Goal: Task Accomplishment & Management: Complete application form

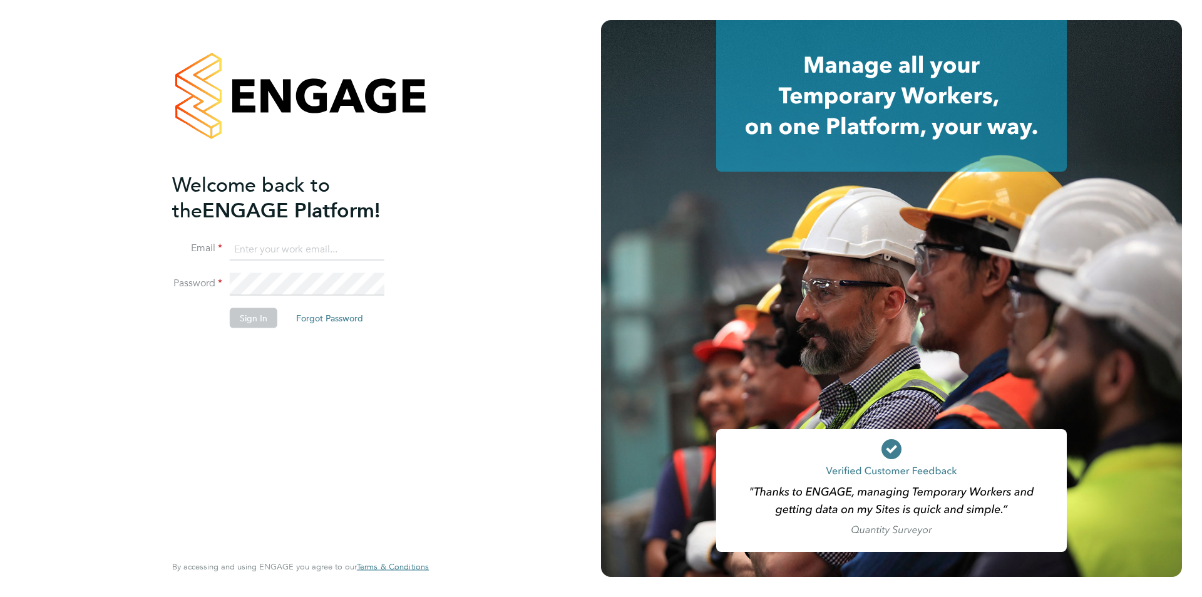
type input "[EMAIL_ADDRESS][DOMAIN_NAME]"
click at [252, 316] on button "Sign In" at bounding box center [254, 317] width 48 height 20
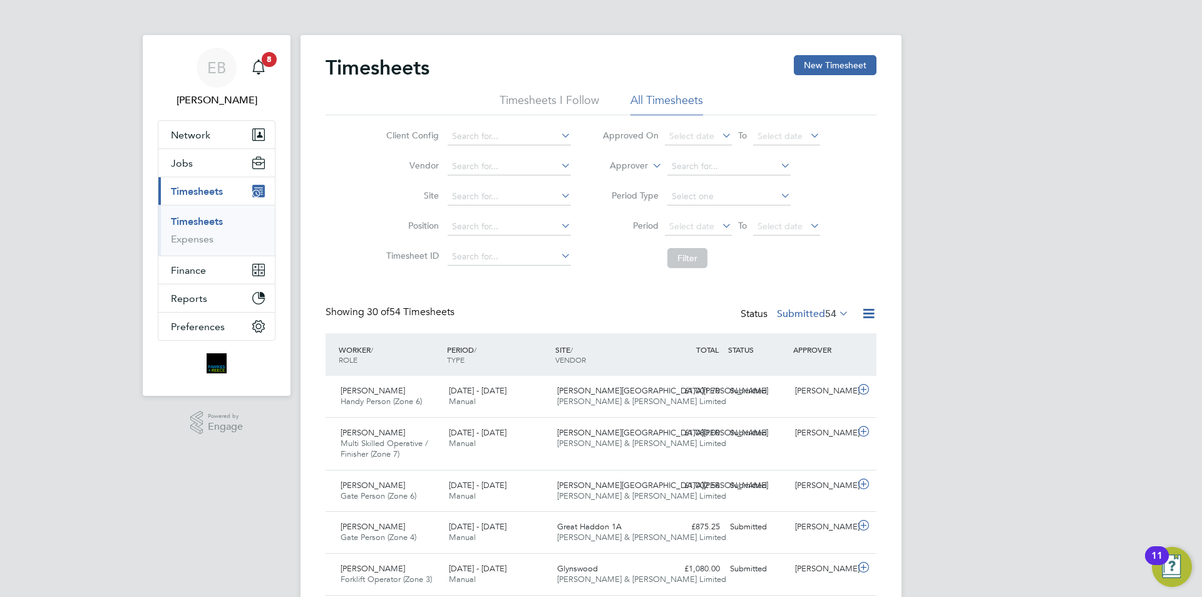
click at [219, 217] on link "Timesheets" at bounding box center [197, 221] width 52 height 12
click at [861, 58] on button "New Timesheet" at bounding box center [835, 65] width 83 height 20
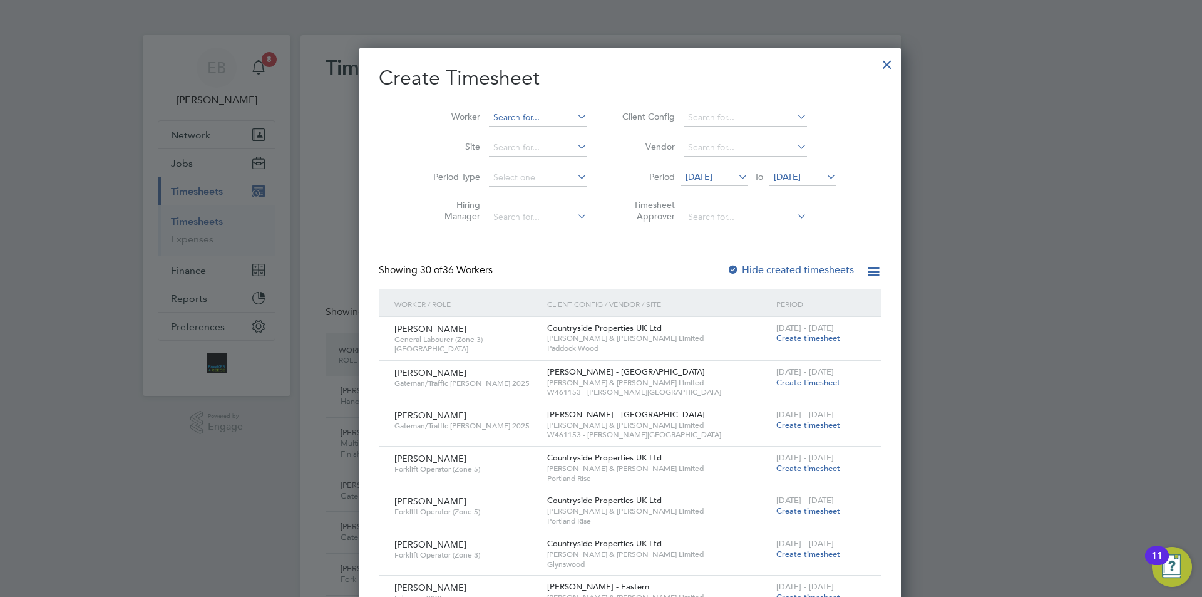
click at [517, 110] on input at bounding box center [538, 118] width 98 height 18
click at [510, 127] on li "[PERSON_NAME] v" at bounding box center [515, 134] width 112 height 17
type input "[PERSON_NAME]"
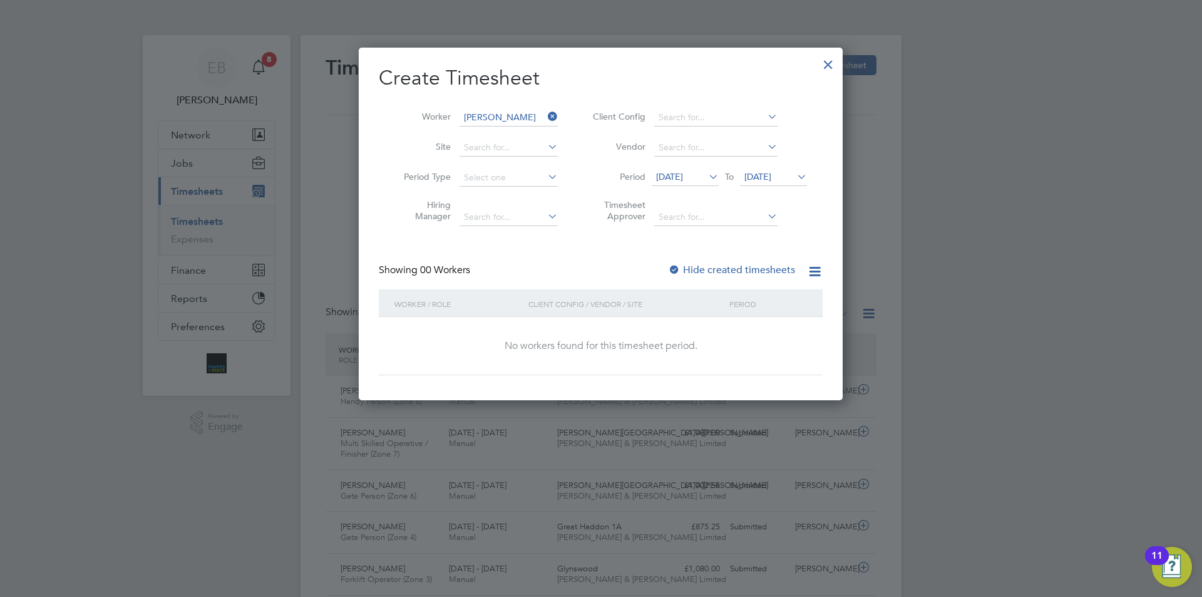
click at [675, 174] on span "[DATE]" at bounding box center [669, 176] width 27 height 11
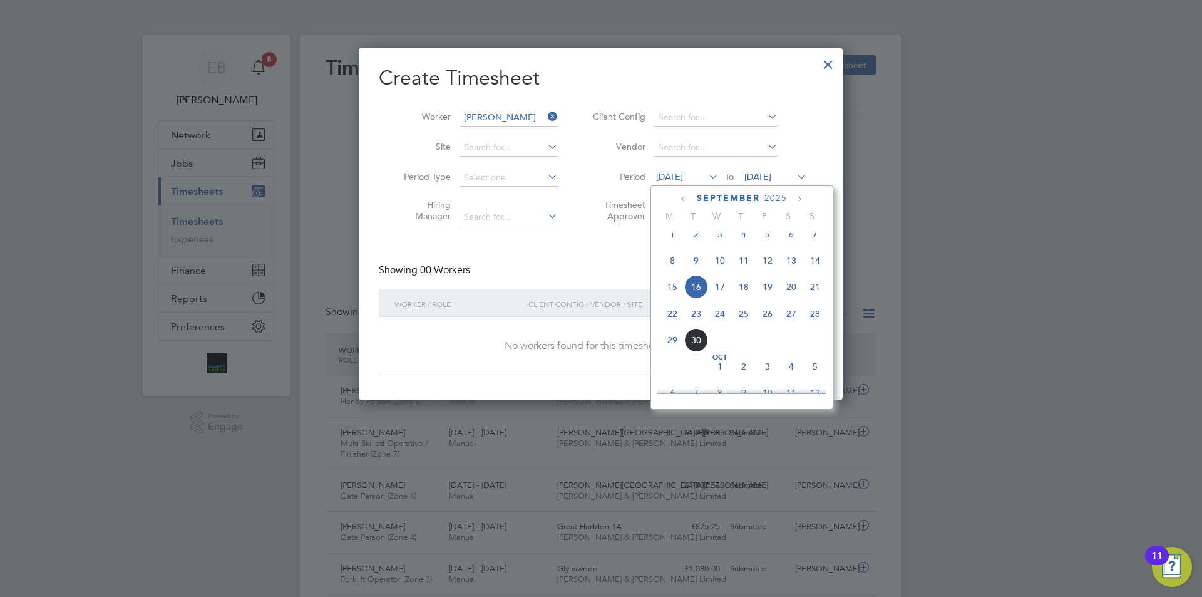
click at [672, 324] on span "22" at bounding box center [673, 314] width 24 height 24
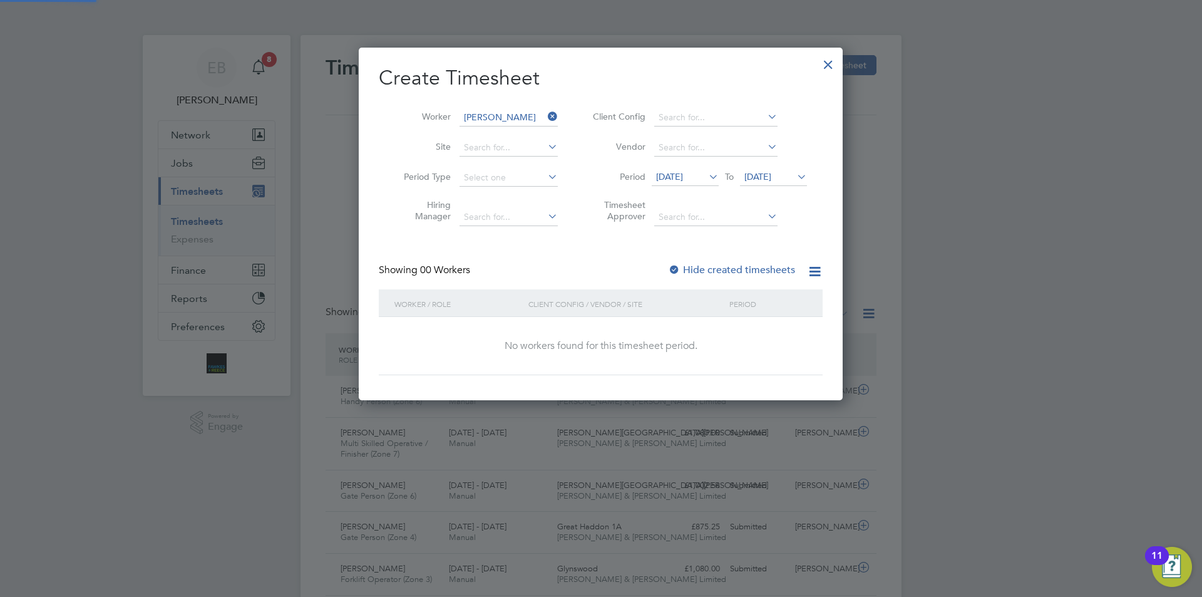
click at [765, 177] on span "[DATE]" at bounding box center [757, 176] width 27 height 11
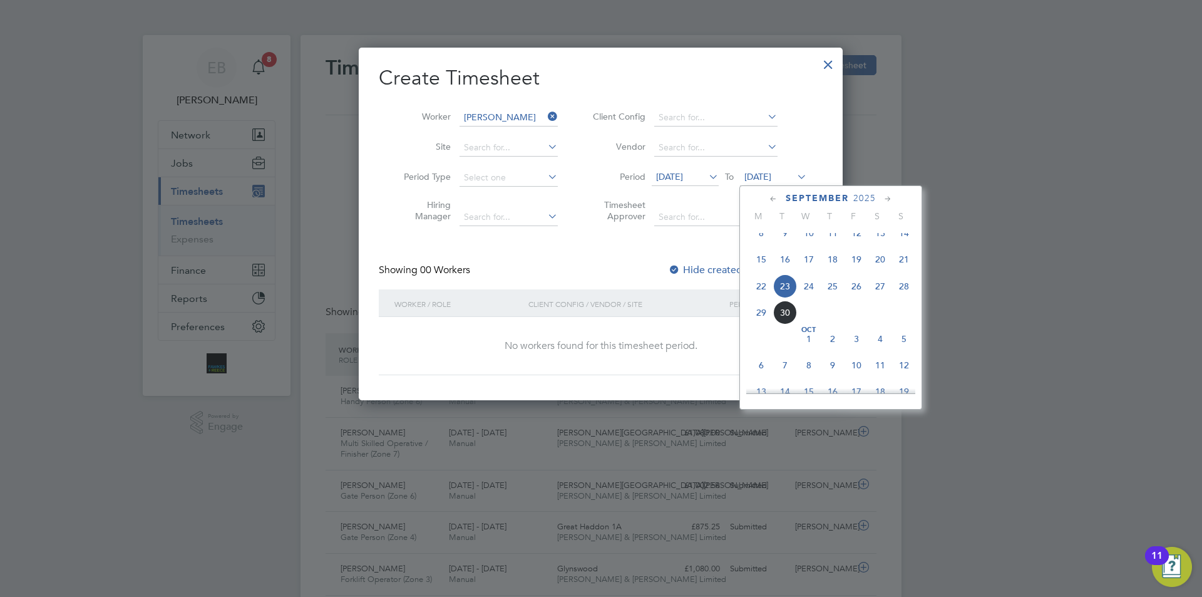
click at [902, 298] on span "28" at bounding box center [904, 286] width 24 height 24
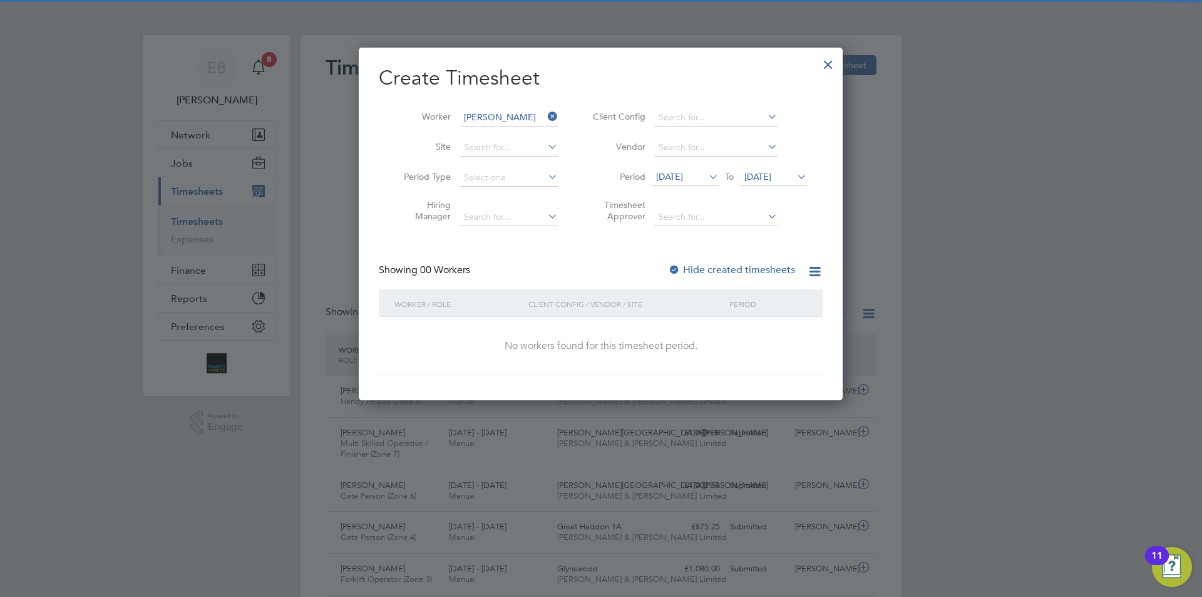
click at [771, 265] on label "Hide created timesheets" at bounding box center [731, 270] width 127 height 13
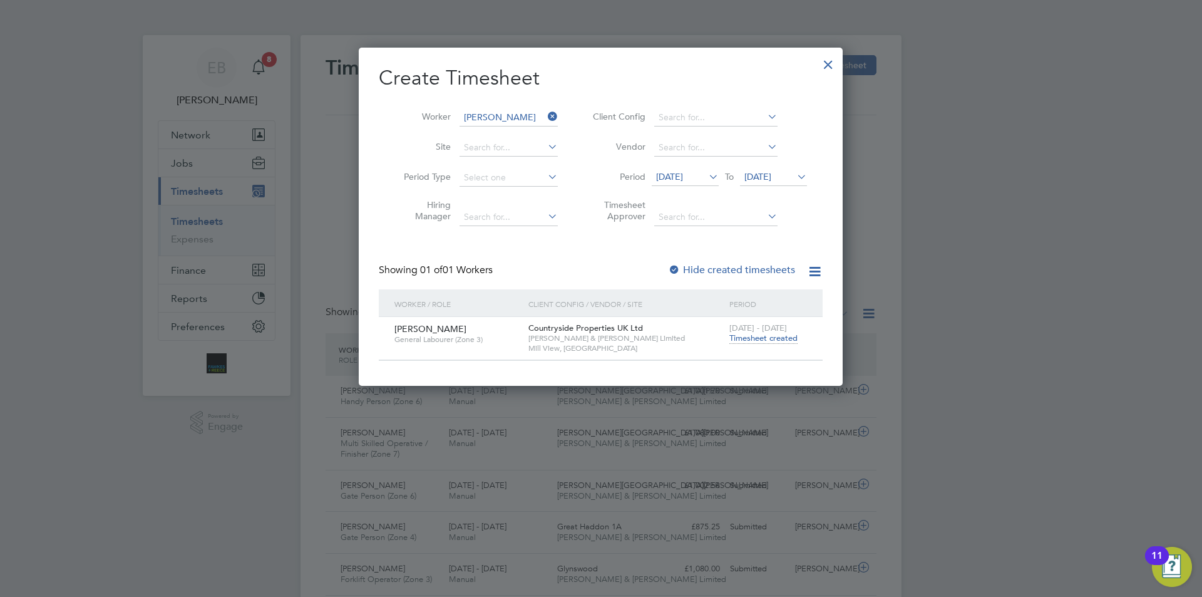
click at [683, 180] on span "[DATE]" at bounding box center [669, 176] width 27 height 11
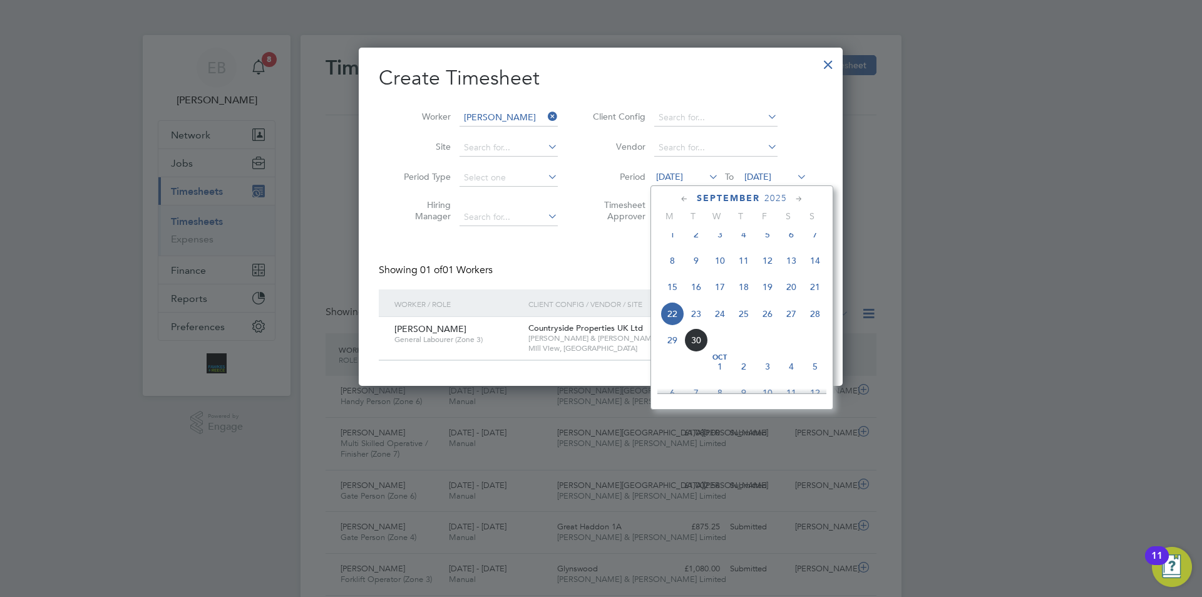
scroll to position [461, 0]
click at [668, 322] on span "29" at bounding box center [673, 313] width 24 height 24
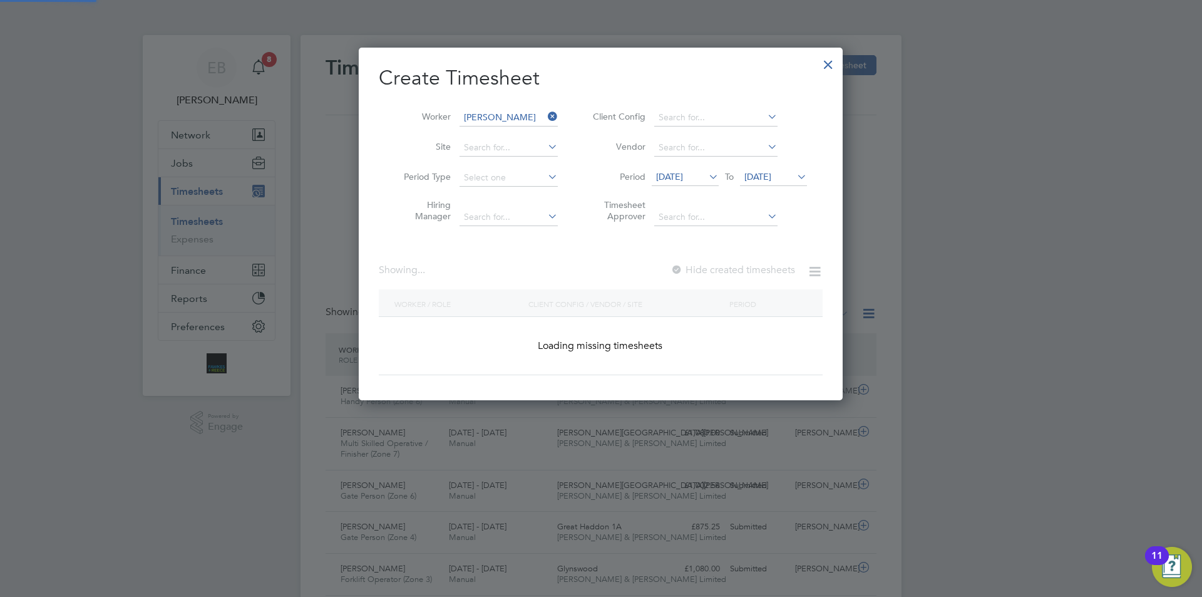
scroll to position [337, 485]
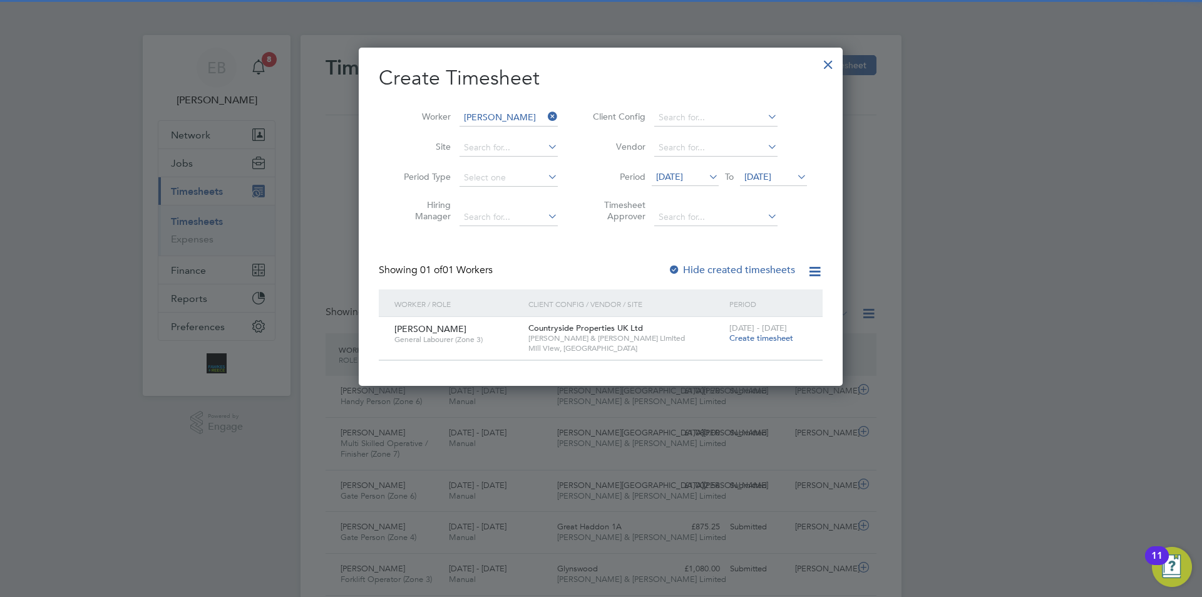
click at [771, 179] on span "[DATE]" at bounding box center [757, 176] width 27 height 11
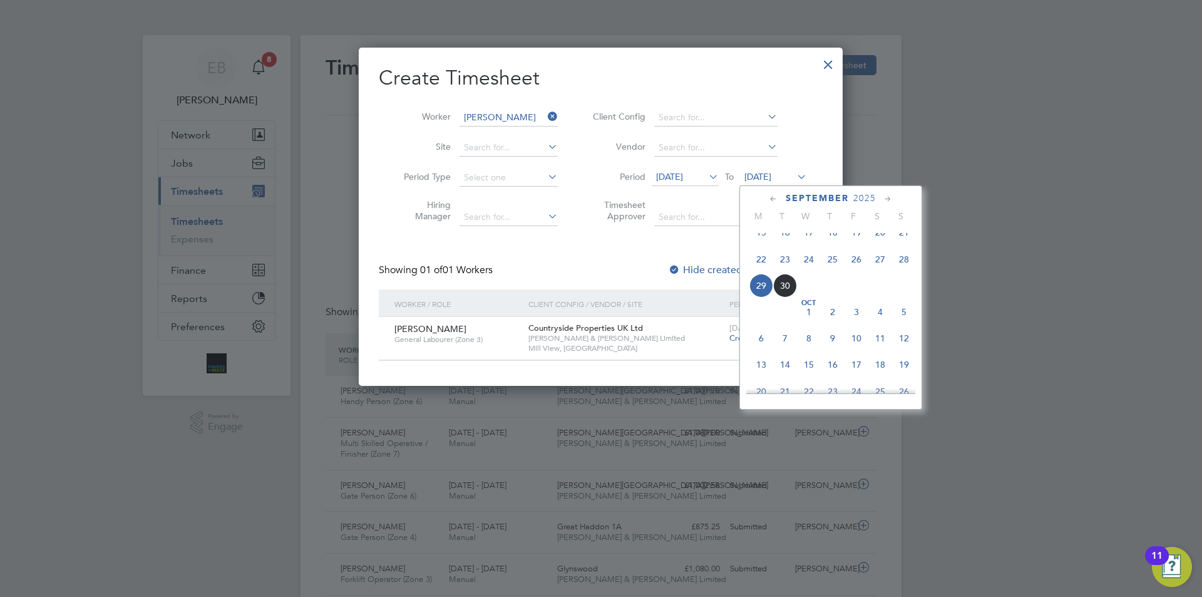
click at [767, 271] on span "22" at bounding box center [761, 259] width 24 height 24
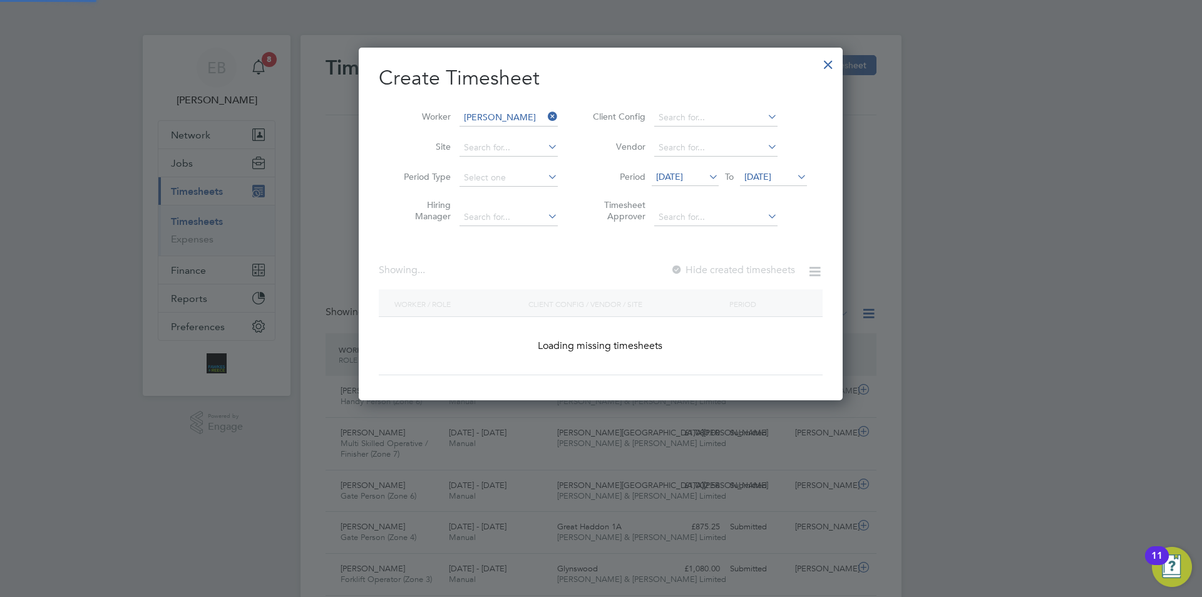
scroll to position [353, 485]
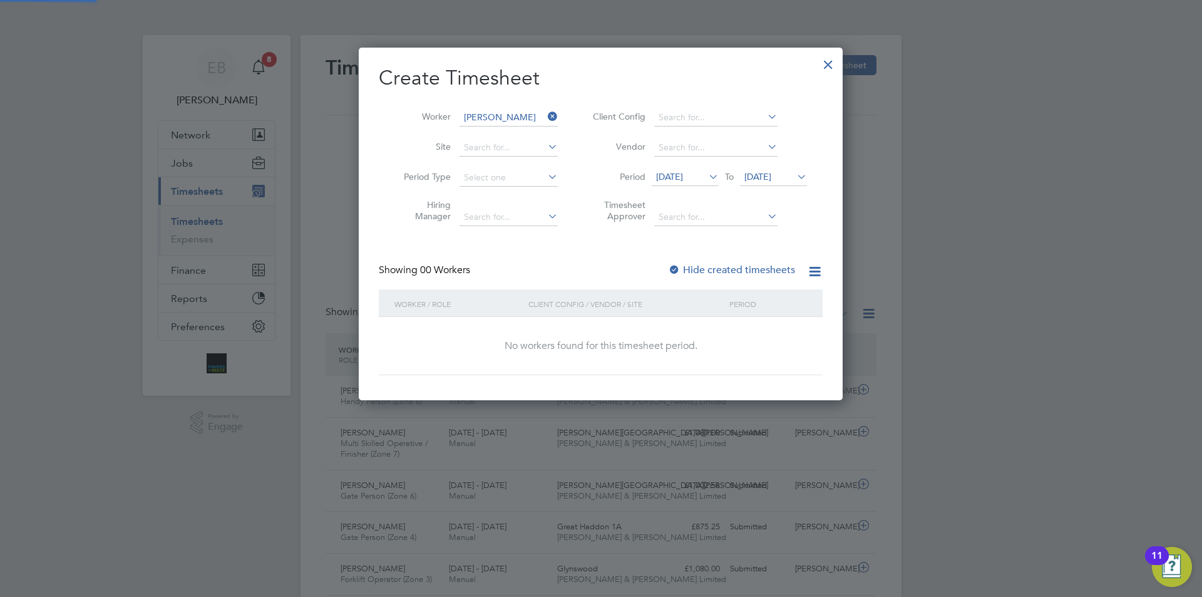
click at [765, 180] on span "[DATE]" at bounding box center [757, 176] width 27 height 11
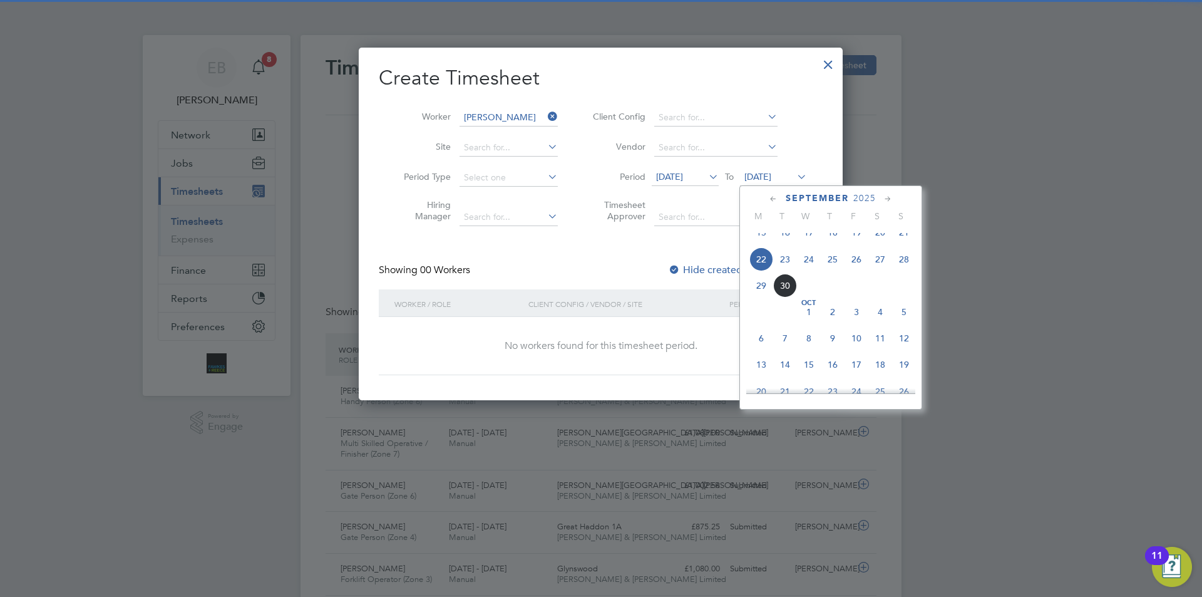
scroll to position [461, 0]
click at [900, 296] on span "28" at bounding box center [904, 286] width 24 height 24
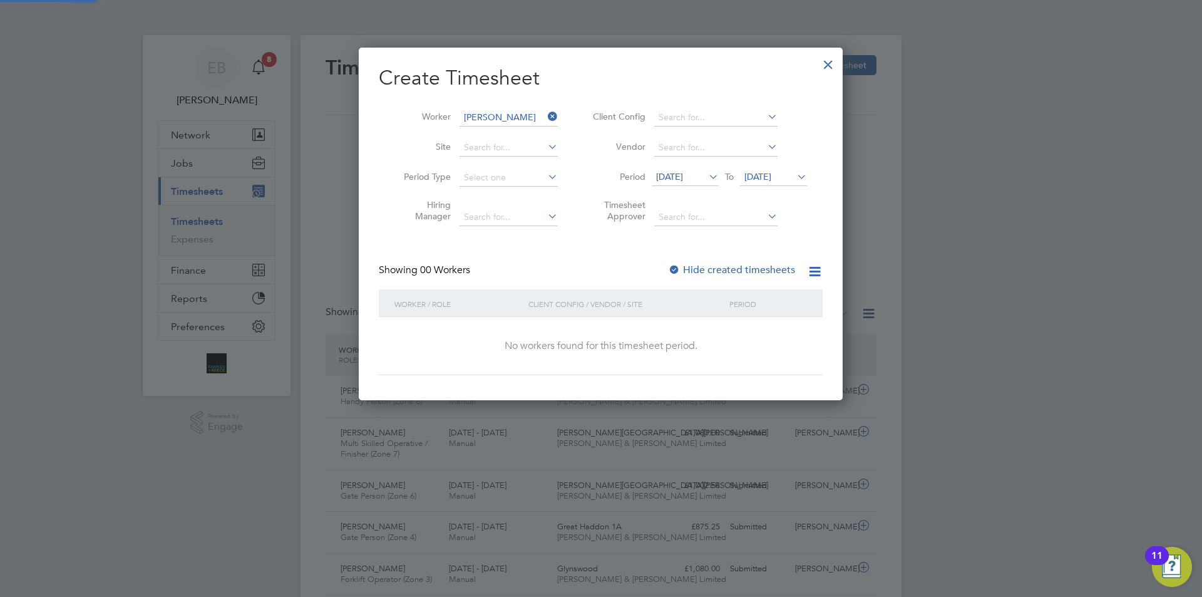
scroll to position [353, 485]
click at [719, 277] on div "Showing 00 Workers Hide created timesheets" at bounding box center [601, 277] width 444 height 26
click at [719, 270] on label "Hide created timesheets" at bounding box center [731, 270] width 127 height 13
click at [734, 265] on label "Hide created timesheets" at bounding box center [731, 270] width 127 height 13
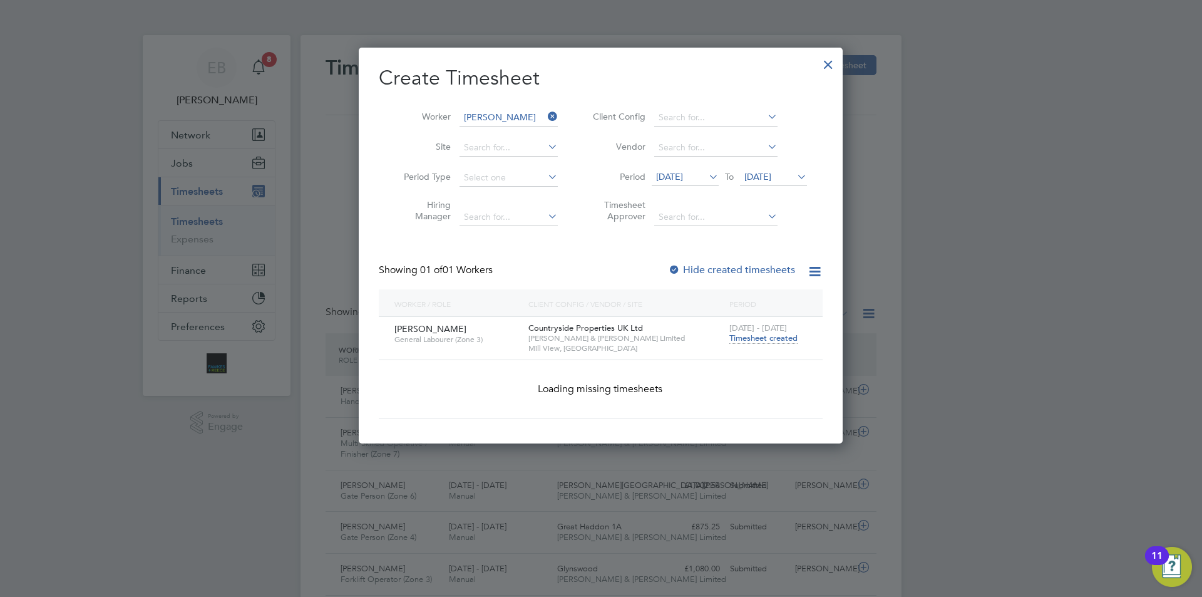
scroll to position [337, 485]
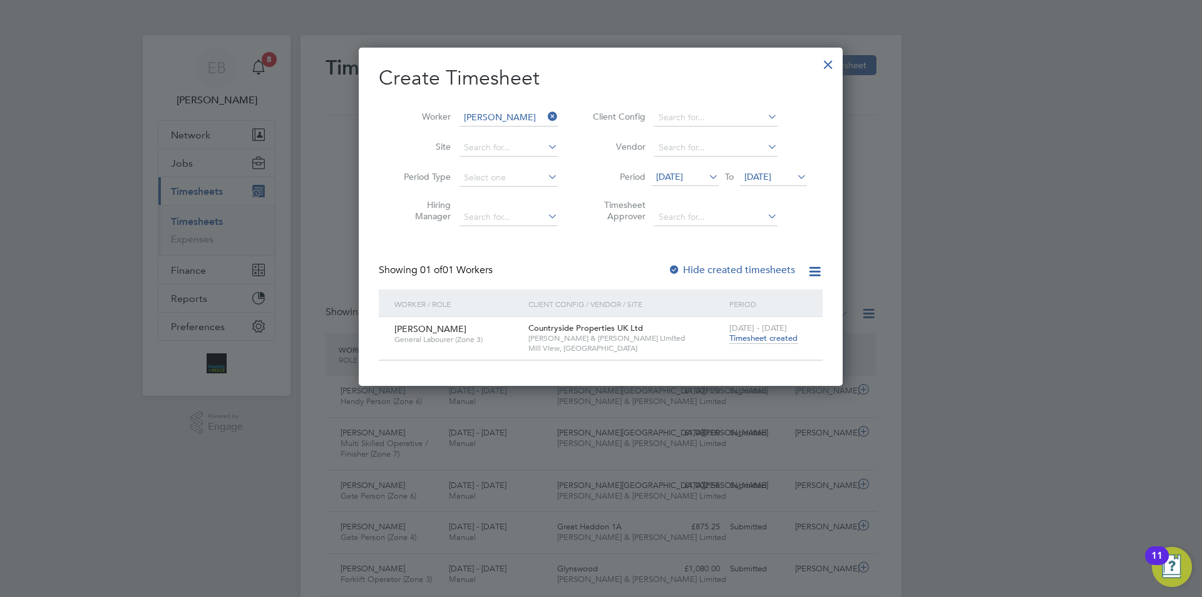
click at [754, 337] on span "Timesheet created" at bounding box center [763, 337] width 68 height 11
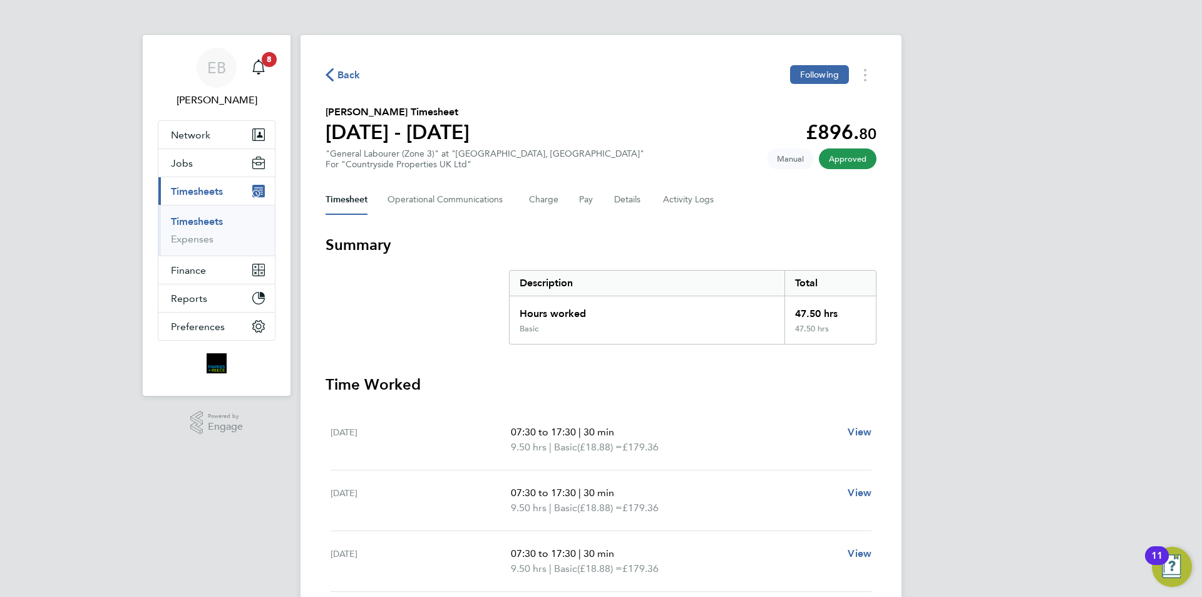
click at [358, 83] on div "Back Following" at bounding box center [601, 74] width 551 height 19
click at [354, 76] on span "Back" at bounding box center [348, 75] width 23 height 15
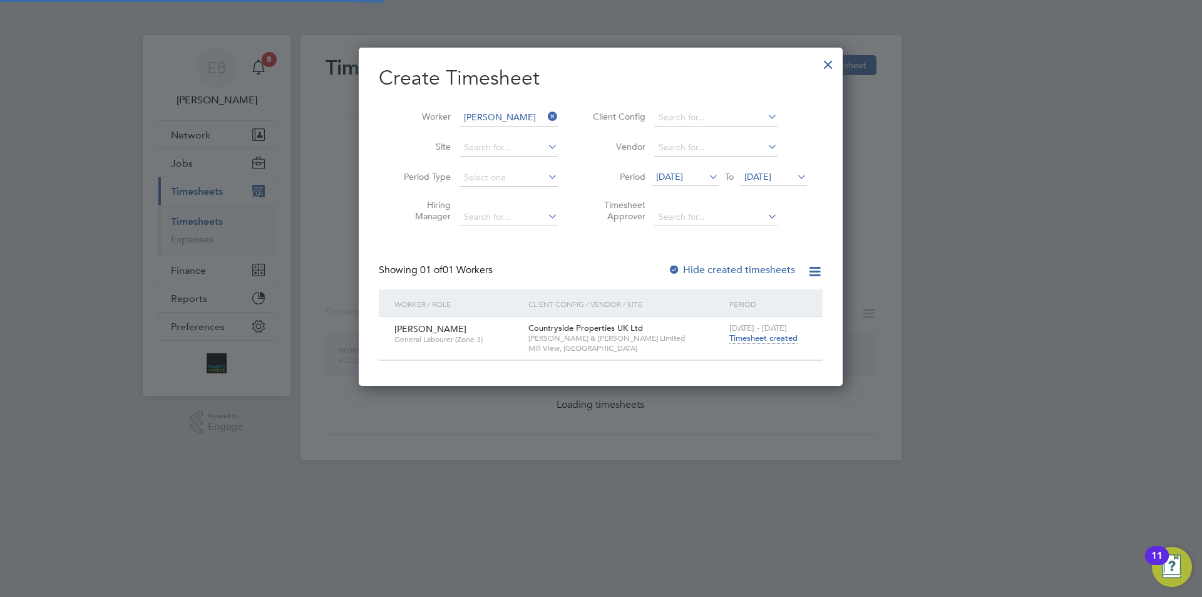
scroll to position [337, 485]
click at [545, 118] on icon at bounding box center [545, 117] width 0 height 18
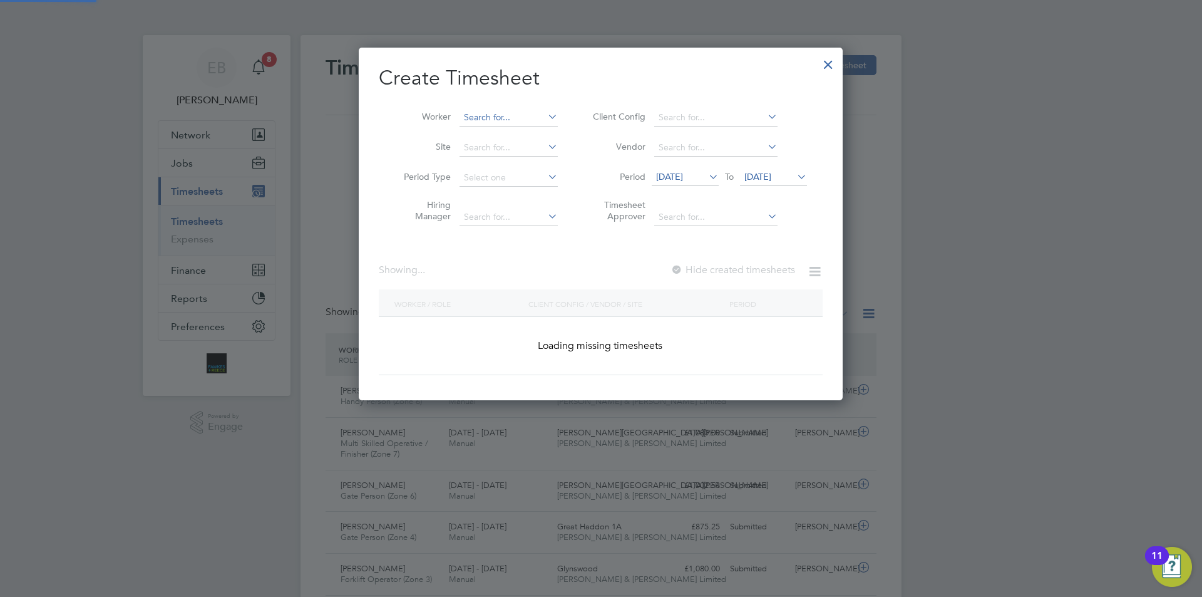
scroll to position [6, 6]
click at [513, 120] on input at bounding box center [509, 118] width 98 height 18
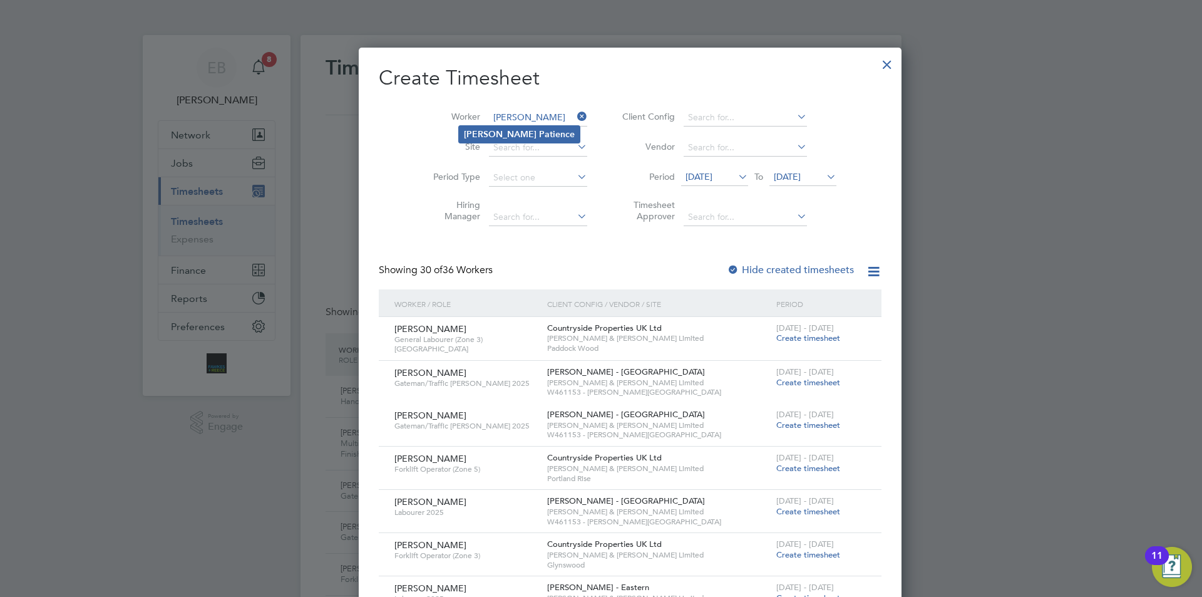
click at [539, 139] on b "Patience" at bounding box center [557, 134] width 36 height 11
type input "[PERSON_NAME]"
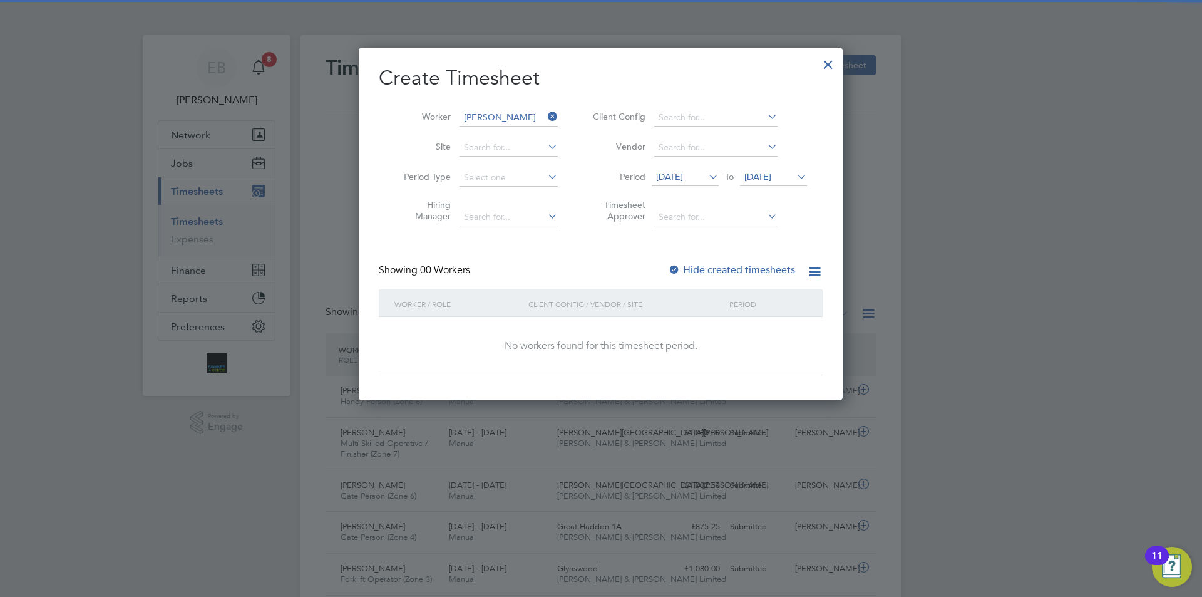
click at [702, 182] on span "[DATE]" at bounding box center [685, 177] width 67 height 17
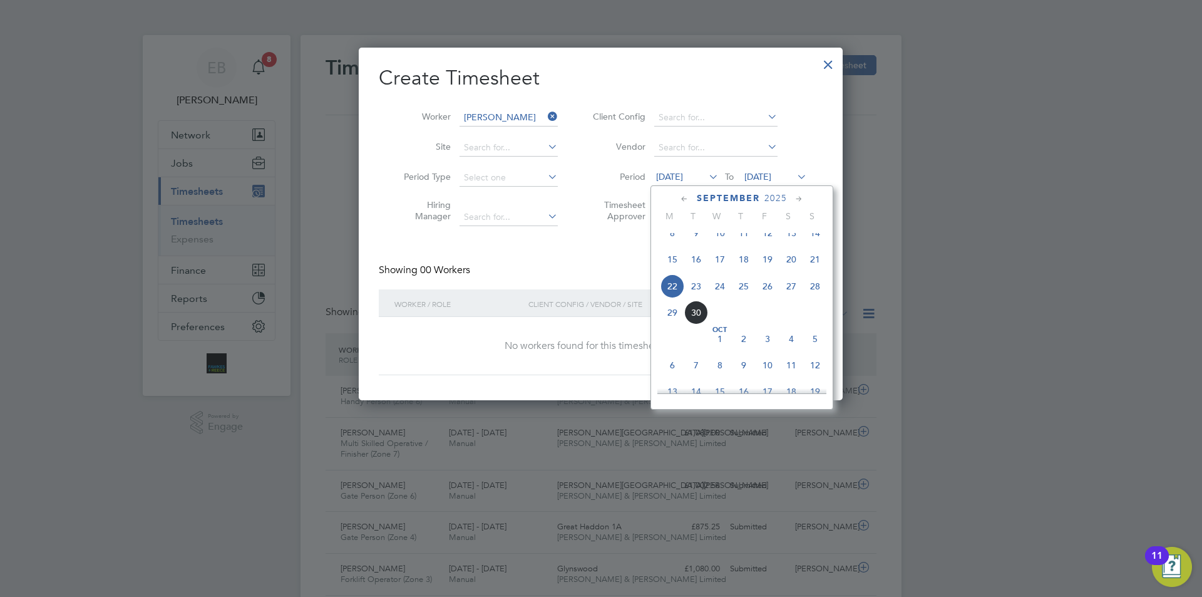
click at [677, 296] on span "22" at bounding box center [673, 286] width 24 height 24
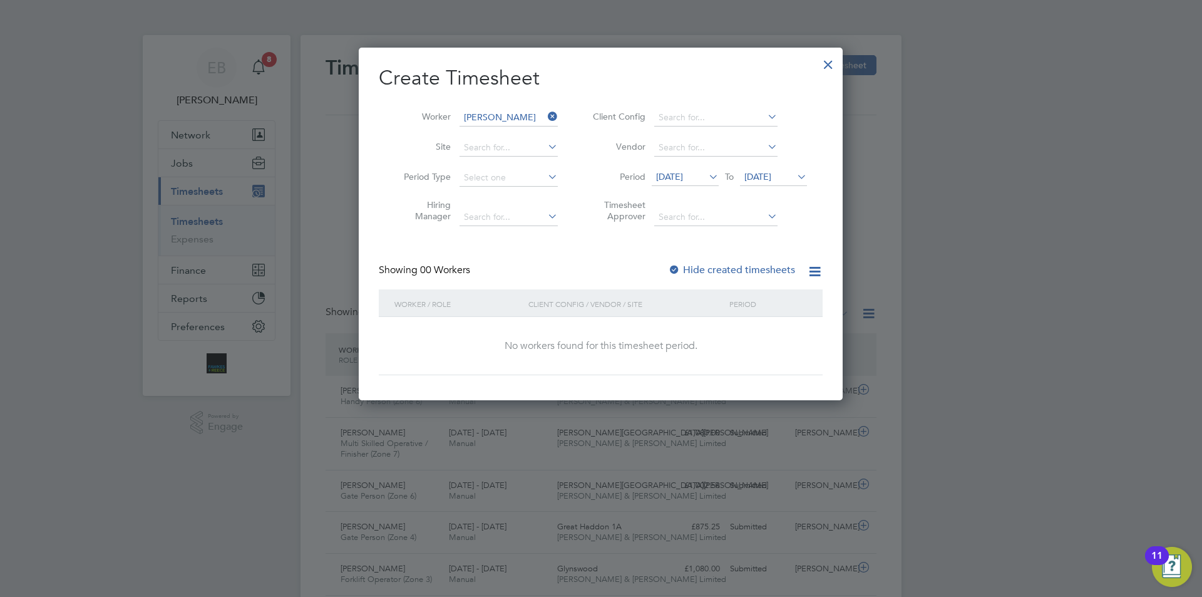
click at [757, 178] on span "[DATE]" at bounding box center [757, 176] width 27 height 11
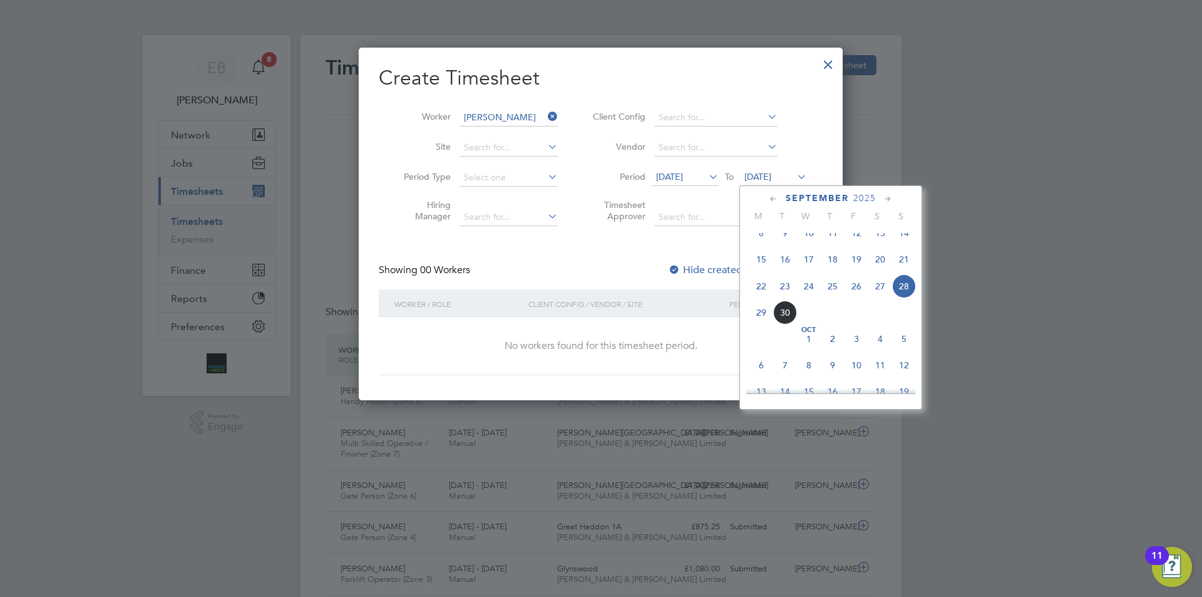
click at [757, 178] on span "[DATE]" at bounding box center [757, 176] width 27 height 11
click at [771, 181] on span "[DATE]" at bounding box center [757, 176] width 27 height 11
click at [720, 268] on label "Hide created timesheets" at bounding box center [731, 270] width 127 height 13
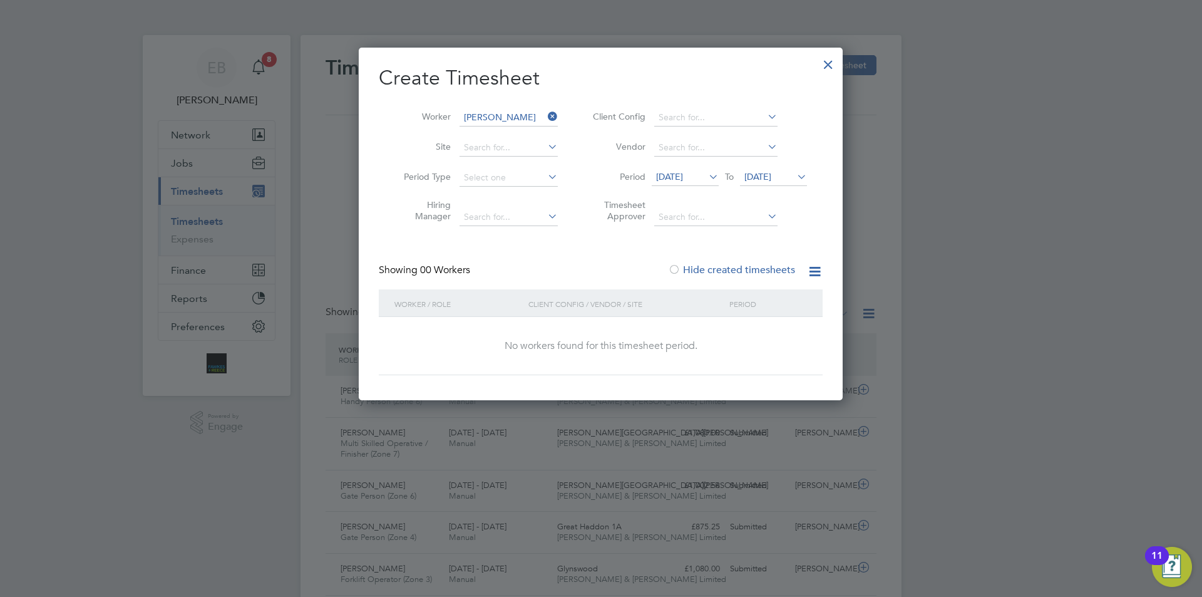
click at [737, 264] on label "Hide created timesheets" at bounding box center [731, 270] width 127 height 13
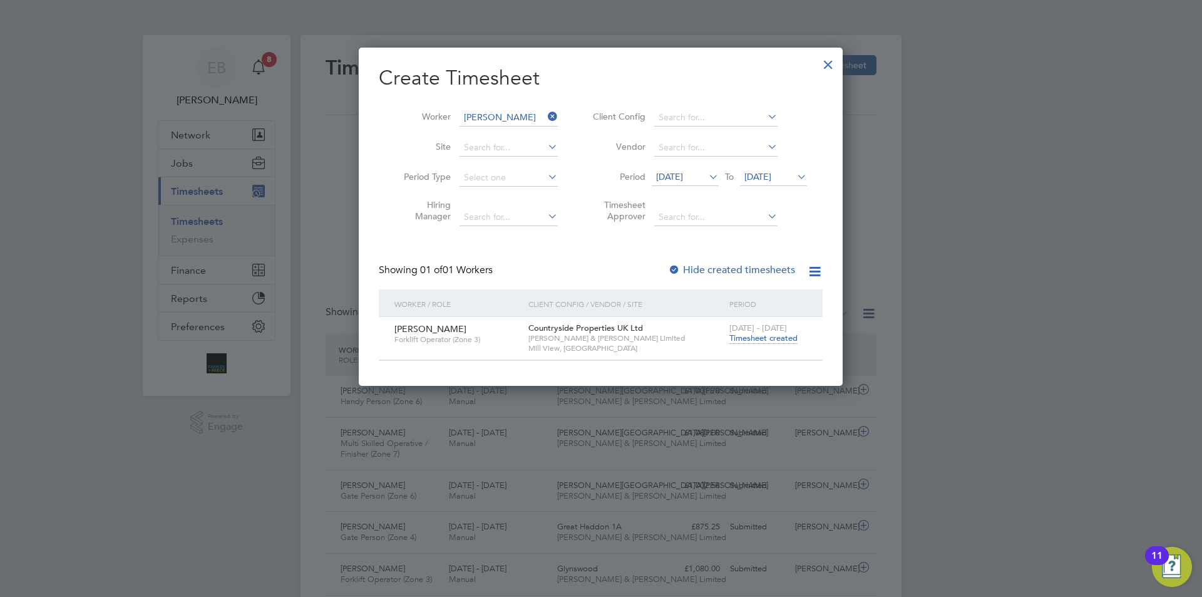
click at [765, 333] on span "Timesheet created" at bounding box center [763, 337] width 68 height 11
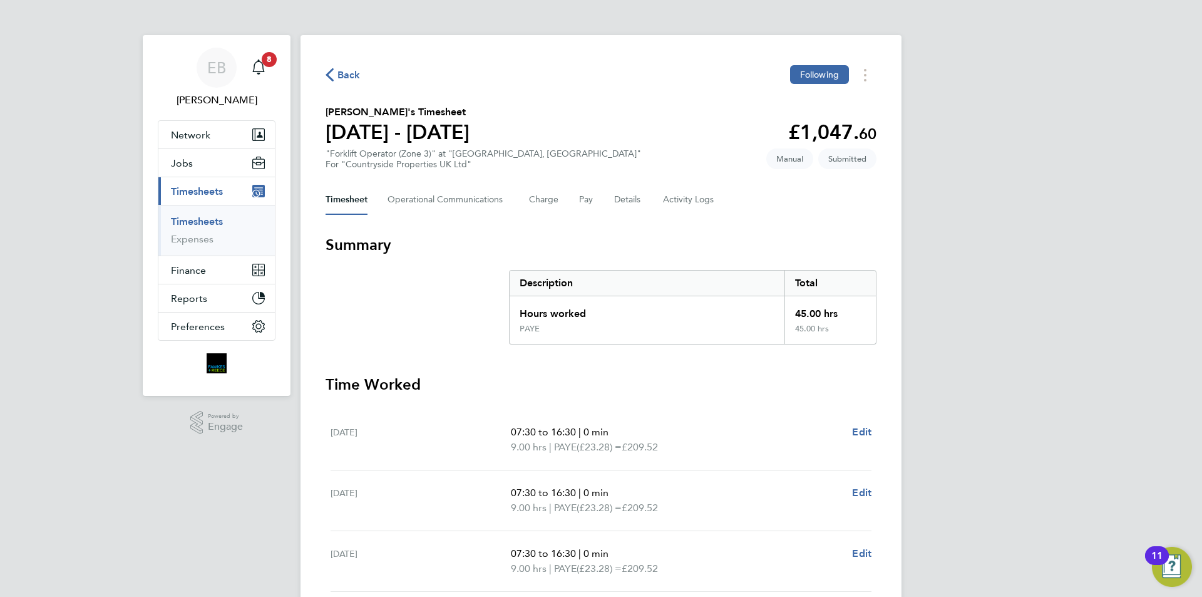
drag, startPoint x: 336, startPoint y: 76, endPoint x: 486, endPoint y: 195, distance: 192.5
click at [336, 76] on span "Back" at bounding box center [343, 74] width 35 height 12
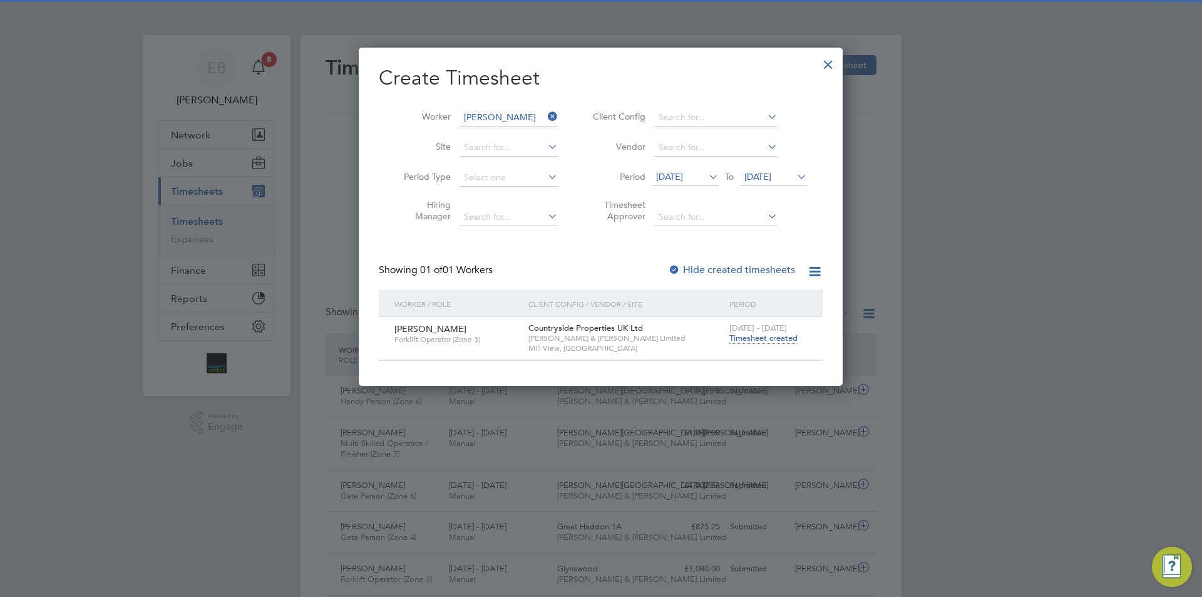
scroll to position [32, 109]
click at [545, 118] on icon at bounding box center [545, 117] width 0 height 18
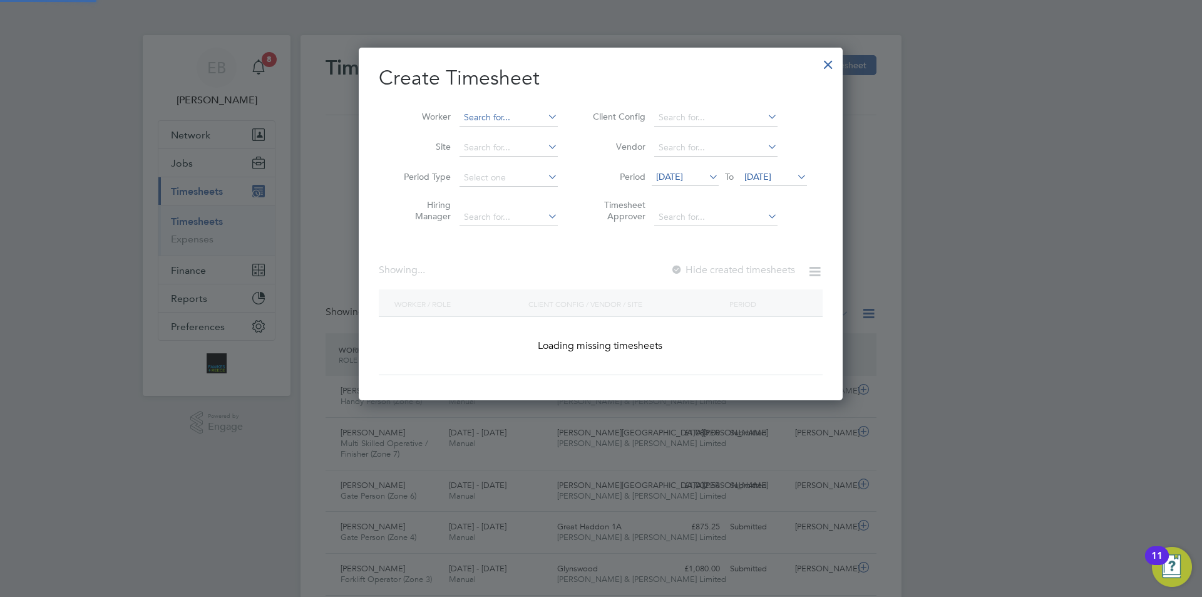
click at [520, 115] on input at bounding box center [509, 118] width 98 height 18
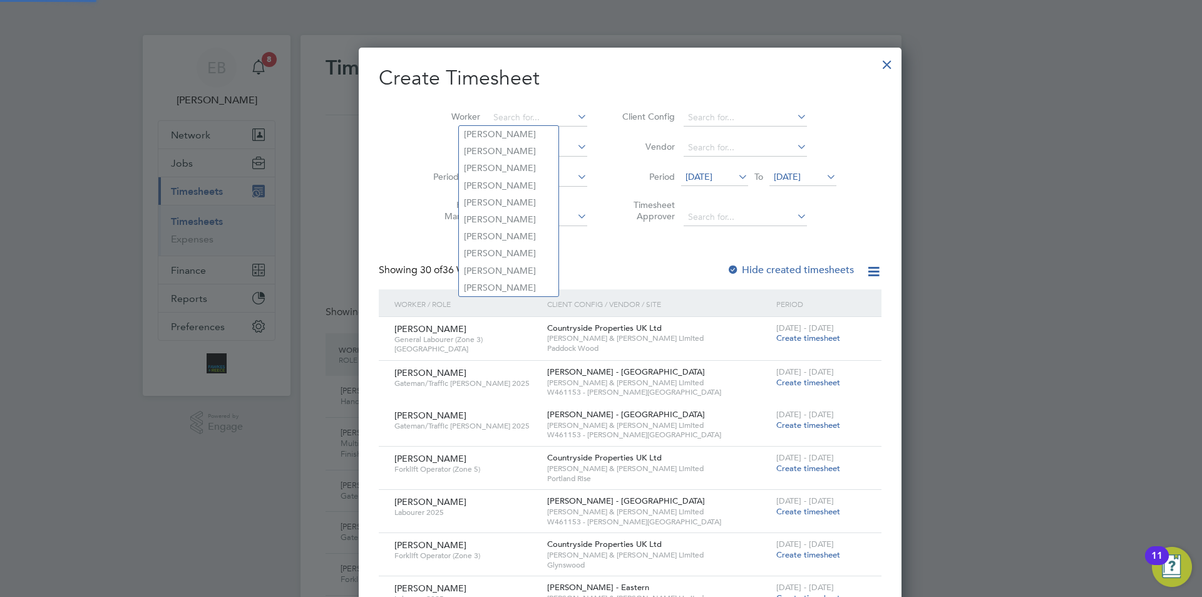
click at [876, 63] on div at bounding box center [887, 61] width 23 height 23
